Goal: Transaction & Acquisition: Purchase product/service

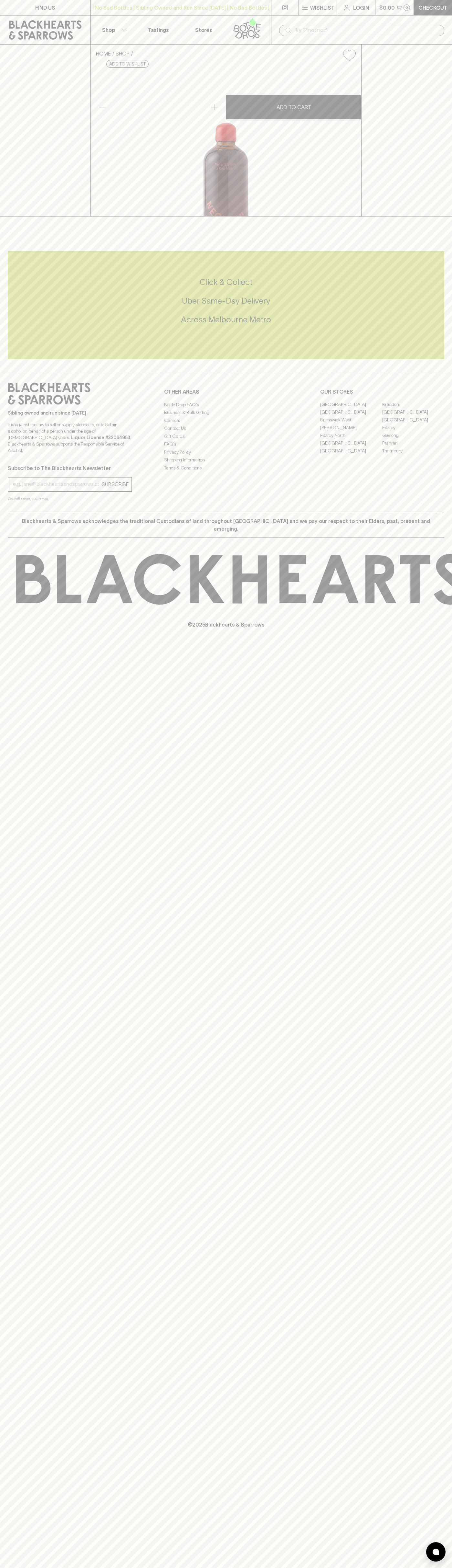
click at [424, 897] on div "FIND US | No Bad Bottles | Sibling Owned and Run Since 2006 | No Bad Bottles | …" at bounding box center [226, 784] width 452 height 1568
click at [57, 1567] on html "FIND US | No Bad Bottles | Sibling Owned and Run Since 2006 | No Bad Bottles | …" at bounding box center [226, 784] width 452 height 1568
click at [2, 1018] on div "FIND US | No Bad Bottles | Sibling Owned and Run Since 2006 | No Bad Bottles | …" at bounding box center [226, 784] width 452 height 1568
